Goal: Transaction & Acquisition: Book appointment/travel/reservation

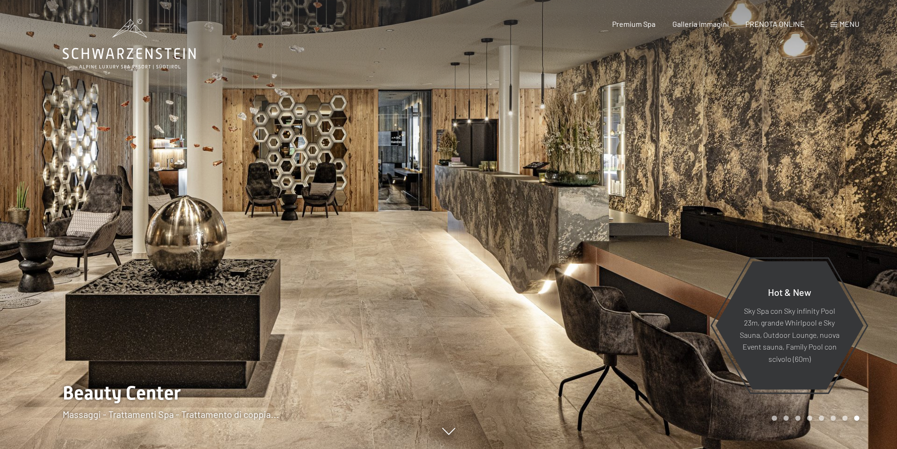
click at [846, 24] on span "Menu" at bounding box center [849, 23] width 20 height 9
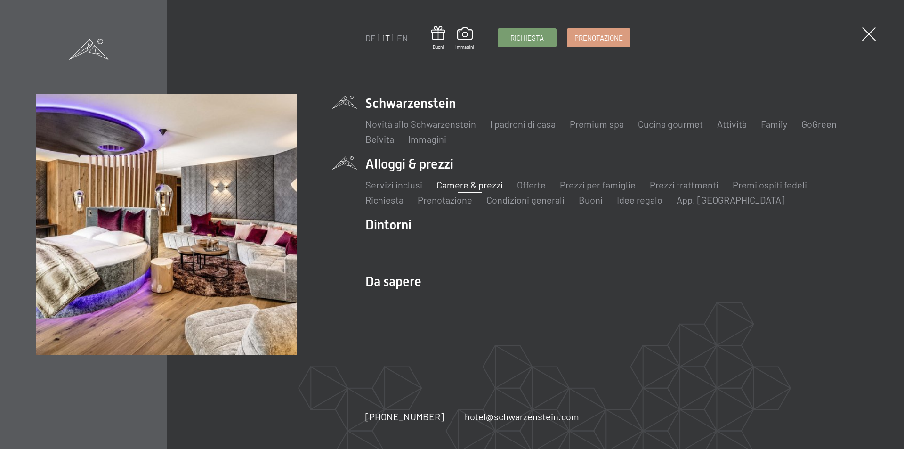
click at [468, 184] on link "Camere & prezzi" at bounding box center [469, 184] width 66 height 11
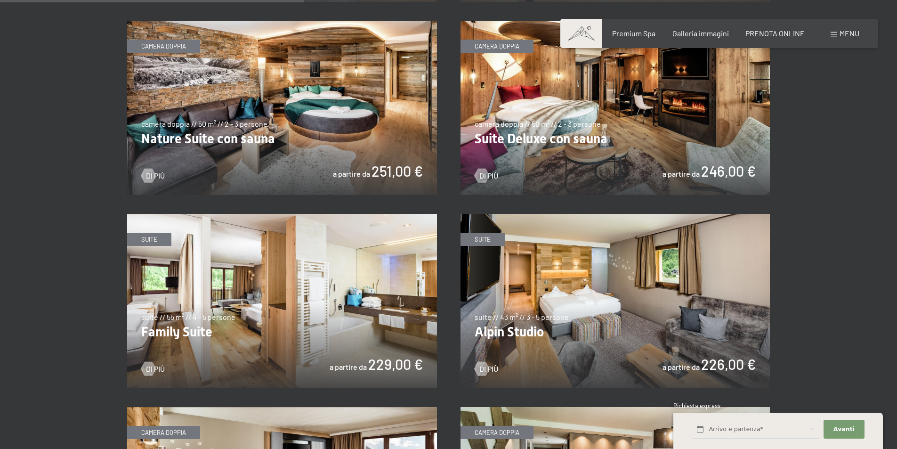
scroll to position [1035, 0]
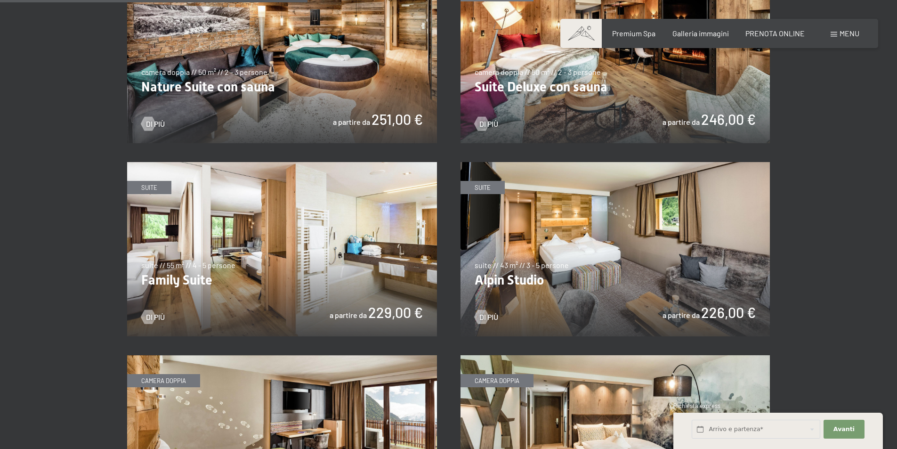
click at [611, 245] on img at bounding box center [615, 249] width 310 height 174
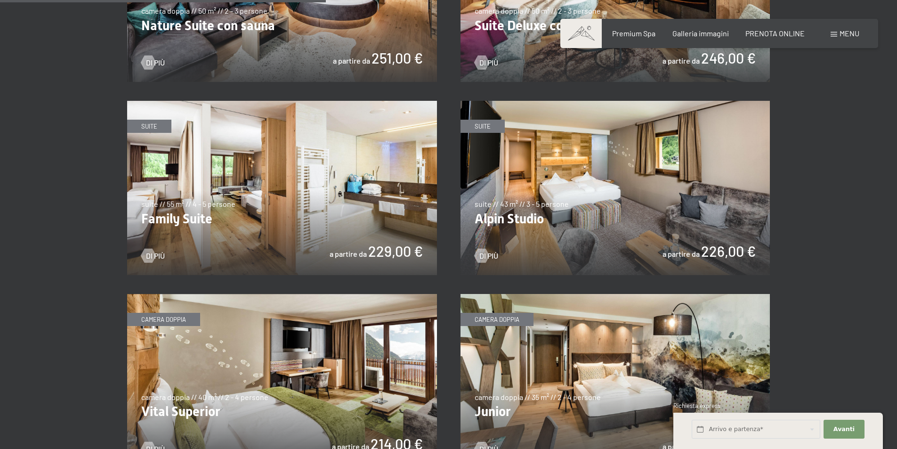
scroll to position [1177, 0]
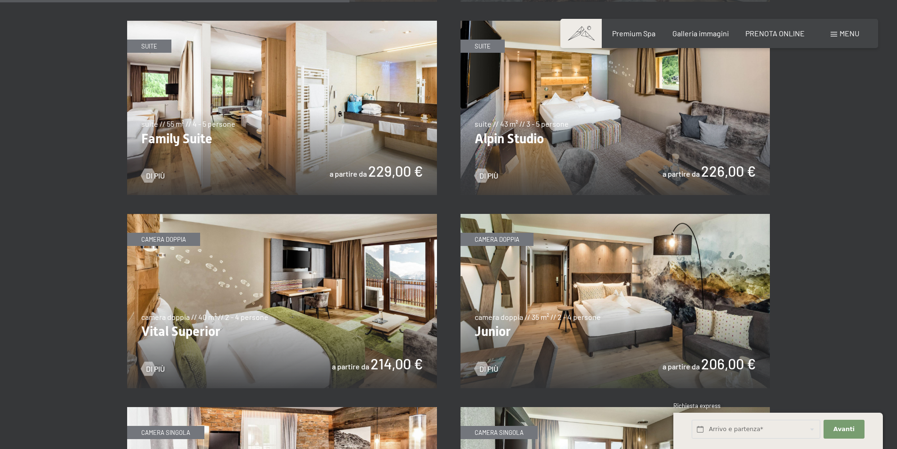
click at [614, 316] on img at bounding box center [615, 301] width 310 height 174
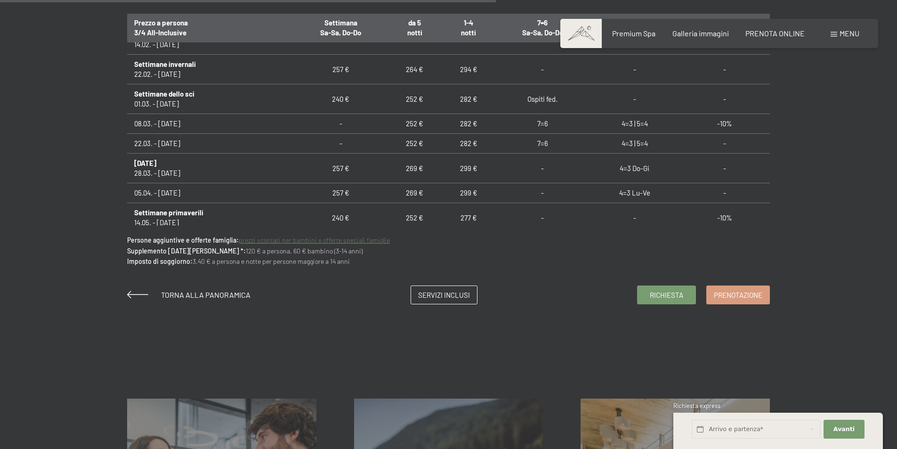
scroll to position [235, 0]
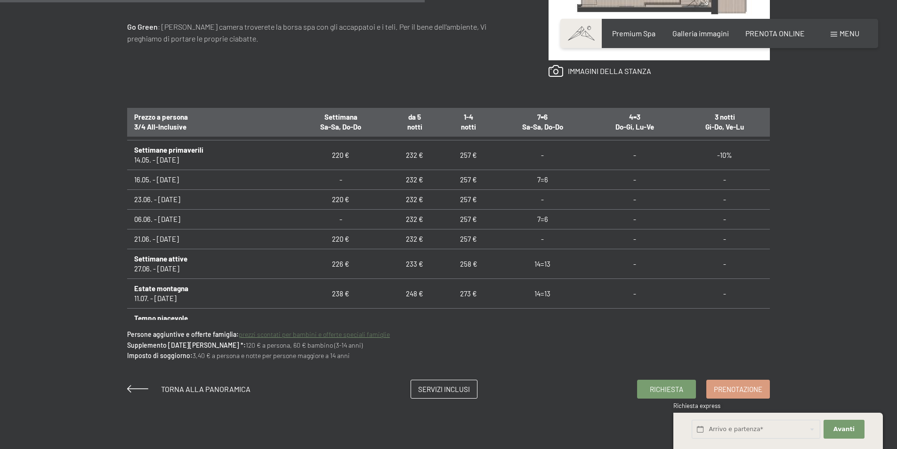
scroll to position [565, 0]
